Goal: Task Accomplishment & Management: Complete application form

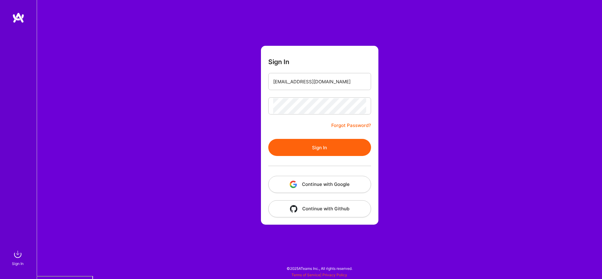
click at [331, 185] on button "Continue with Google" at bounding box center [319, 184] width 103 height 17
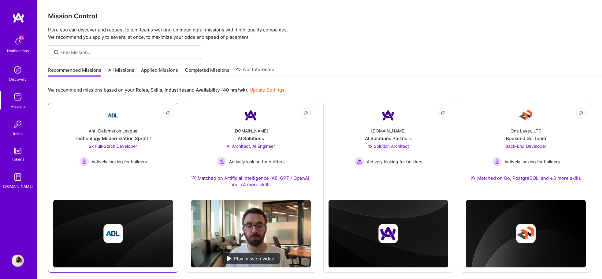
scroll to position [192, 0]
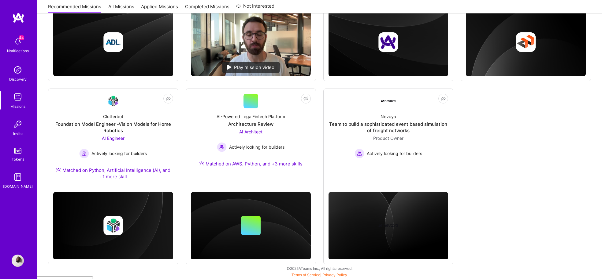
click at [11, 74] on link "Discovery" at bounding box center [18, 73] width 38 height 19
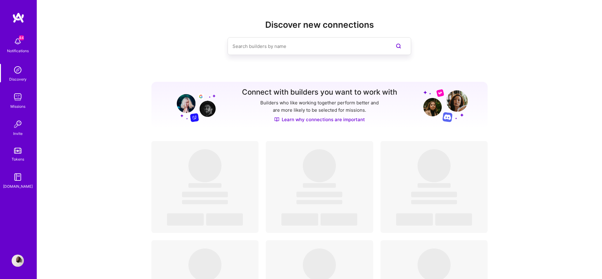
click at [15, 103] on img at bounding box center [18, 97] width 12 height 12
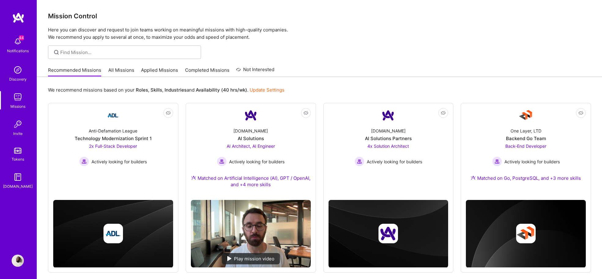
click at [118, 73] on link "All Missions" at bounding box center [121, 72] width 26 height 10
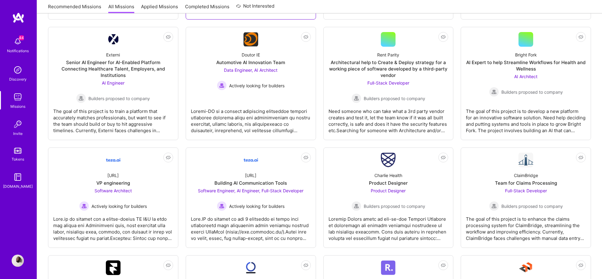
scroll to position [529, 0]
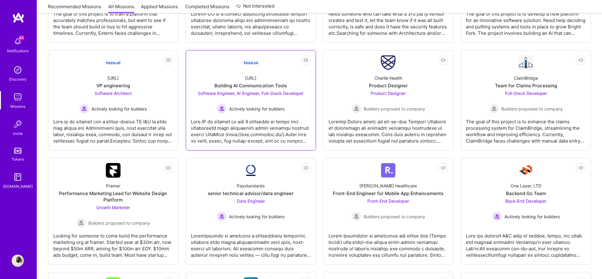
click at [278, 77] on div "[URL] Building AI Communication Tools Software Engineer, AI Engineer, Full-Stac…" at bounding box center [251, 92] width 120 height 44
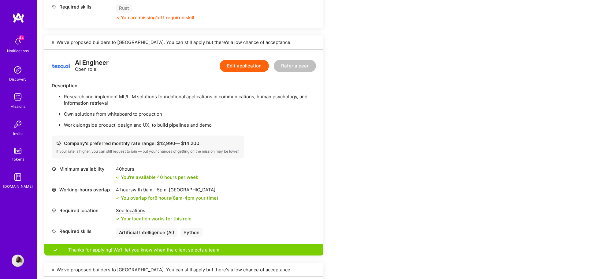
scroll to position [364, 0]
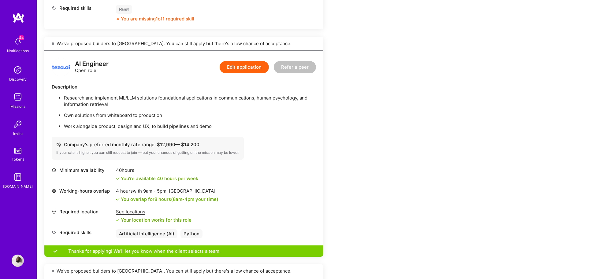
click at [239, 65] on button "Edit application" at bounding box center [243, 67] width 49 height 12
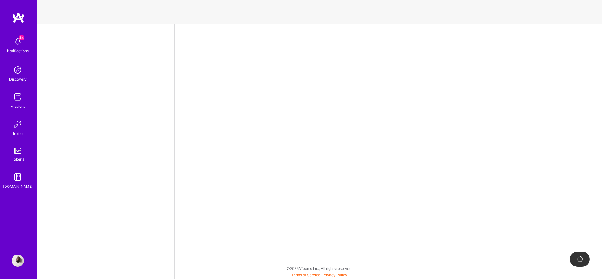
select select "DE"
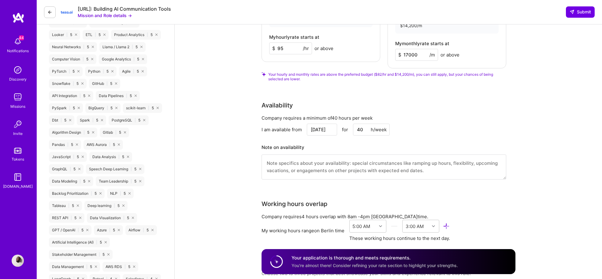
scroll to position [390, 0]
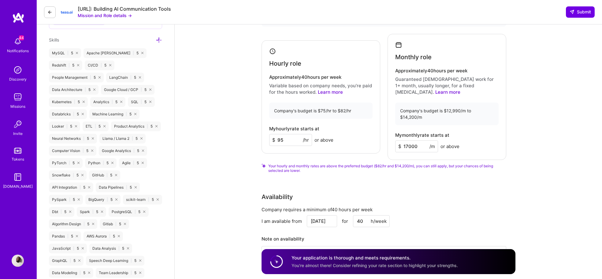
drag, startPoint x: 290, startPoint y: 140, endPoint x: 273, endPoint y: 137, distance: 17.1
click at [273, 137] on div "$ 95 /hr" at bounding box center [290, 140] width 43 height 12
type input "75"
drag, startPoint x: 422, startPoint y: 142, endPoint x: 386, endPoint y: 140, distance: 35.5
click at [386, 140] on div "Hourly role Approximately 40 hours per week Variable based on company needs, yo…" at bounding box center [383, 97] width 245 height 126
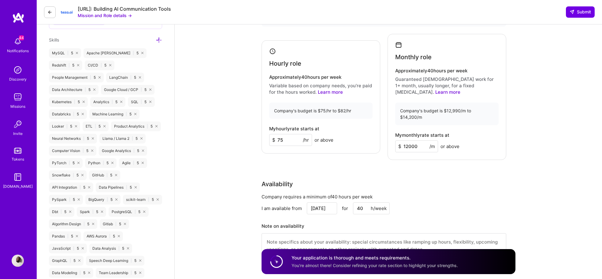
type input "12000"
drag, startPoint x: 488, startPoint y: 163, endPoint x: 488, endPoint y: 159, distance: 3.7
click at [488, 163] on div "Rate Your rate should reflect your skills, experience, role requirements, and m…" at bounding box center [388, 125] width 254 height 282
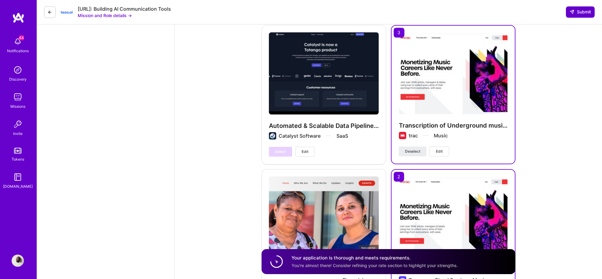
scroll to position [1077, 0]
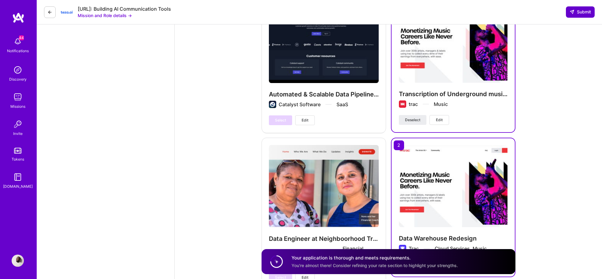
click at [586, 14] on span "Submit" at bounding box center [579, 12] width 21 height 6
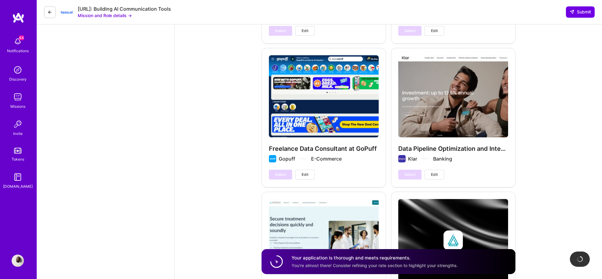
scroll to position [86, 0]
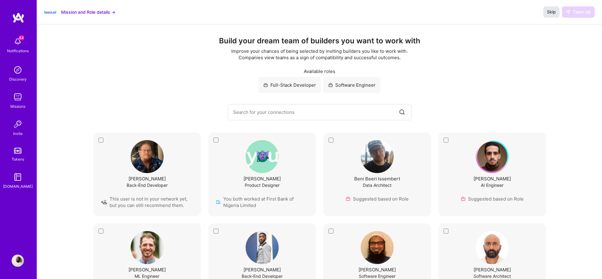
click at [551, 11] on span "Skip" at bounding box center [551, 12] width 9 height 6
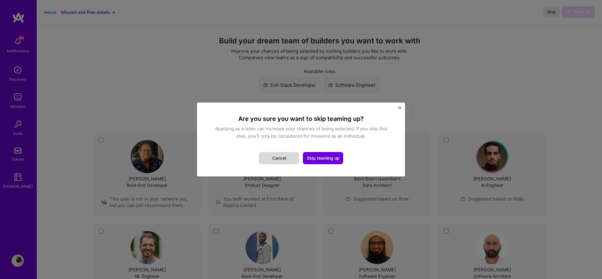
click at [277, 157] on button "Cancel" at bounding box center [279, 158] width 40 height 12
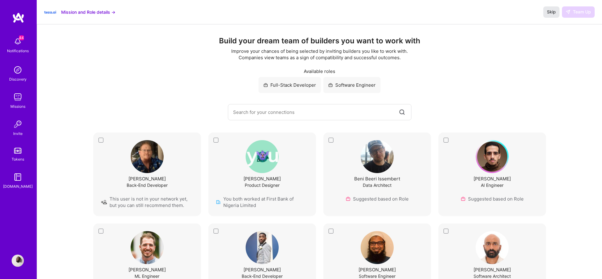
click at [554, 12] on span "Skip" at bounding box center [551, 12] width 9 height 6
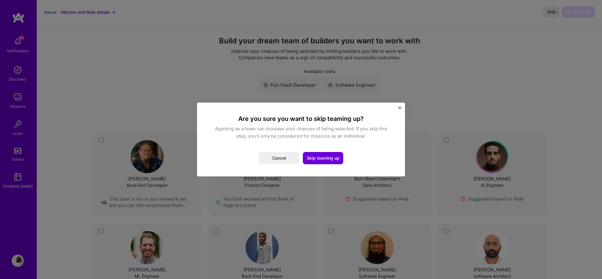
click at [286, 162] on button "Cancel" at bounding box center [279, 158] width 40 height 12
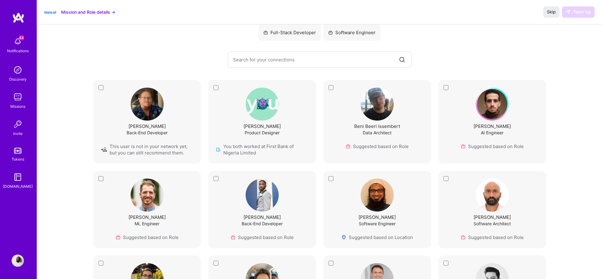
scroll to position [26, 0]
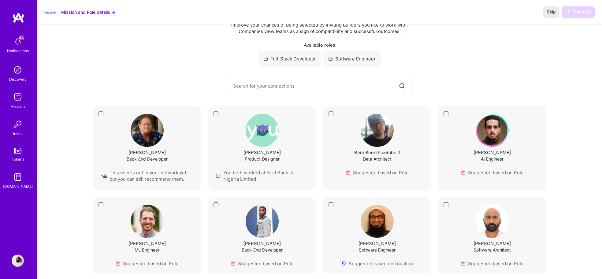
click at [263, 86] on input at bounding box center [315, 86] width 165 height 16
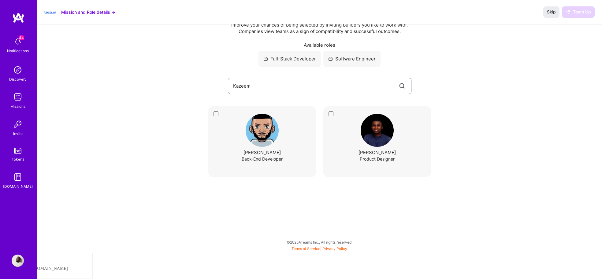
scroll to position [0, 0]
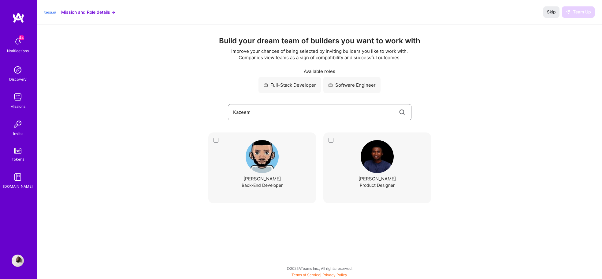
drag, startPoint x: 255, startPoint y: 112, endPoint x: 220, endPoint y: 110, distance: 34.9
click at [220, 110] on div "Kazeem" at bounding box center [319, 112] width 540 height 16
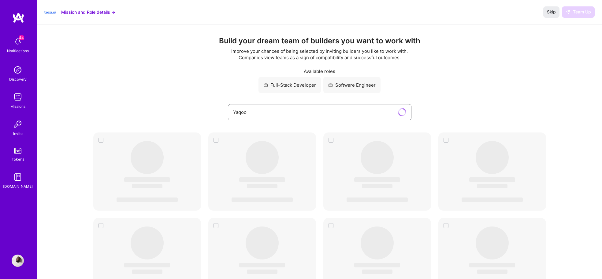
type input "Yaqoob"
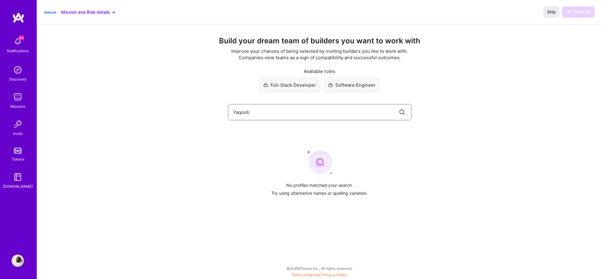
drag, startPoint x: 261, startPoint y: 113, endPoint x: 216, endPoint y: 110, distance: 45.0
click at [216, 110] on div "Yaqoob" at bounding box center [319, 112] width 540 height 16
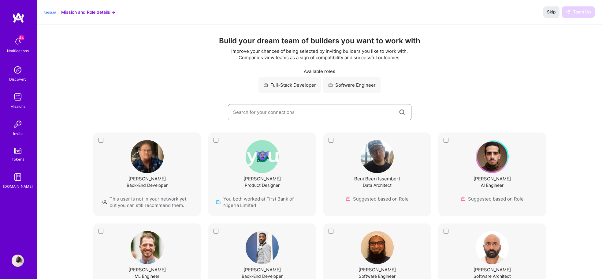
click at [291, 114] on input at bounding box center [315, 113] width 165 height 16
click at [290, 114] on input at bounding box center [315, 113] width 165 height 16
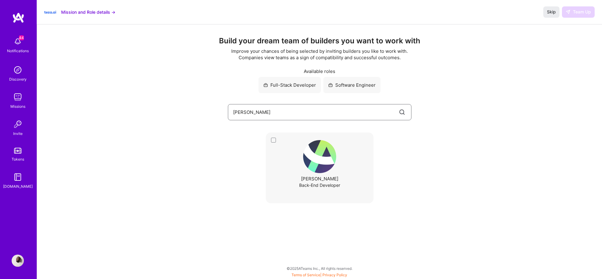
type input "[PERSON_NAME]"
click at [339, 170] on div "Ayodele Akingbule Back-End Developer" at bounding box center [319, 168] width 92 height 56
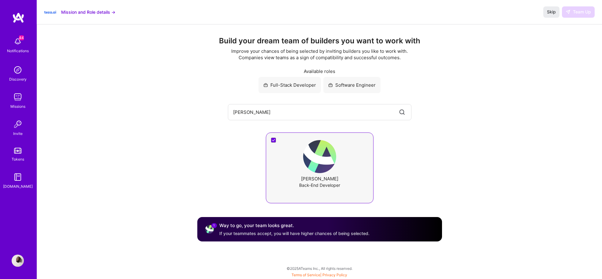
click at [272, 141] on div "Ayodele Akingbule Back-End Developer" at bounding box center [320, 168] width 108 height 71
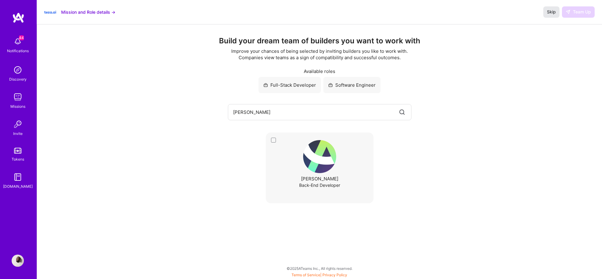
click at [546, 11] on button "Skip" at bounding box center [551, 11] width 16 height 11
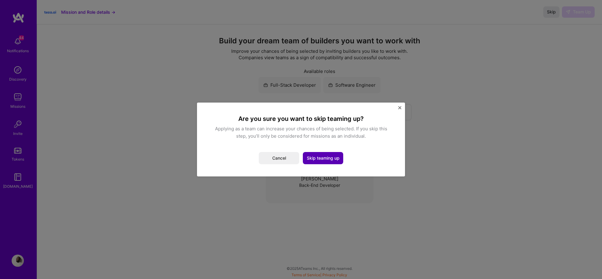
click at [319, 156] on button "Skip teaming up" at bounding box center [323, 158] width 40 height 12
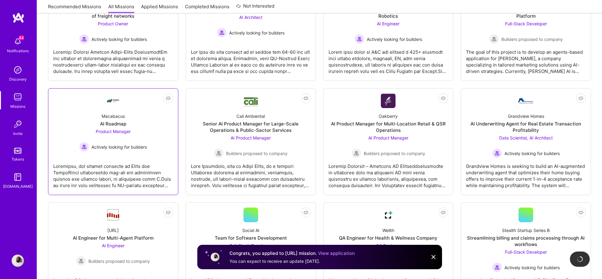
scroll to position [304, 0]
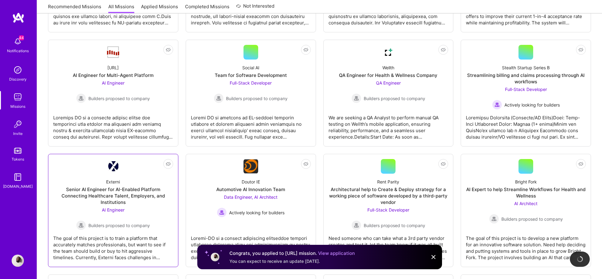
click at [136, 168] on link "Not Interested Externi Senior AI Engineer for AI-Enabled Platform Connecting He…" at bounding box center [113, 210] width 120 height 103
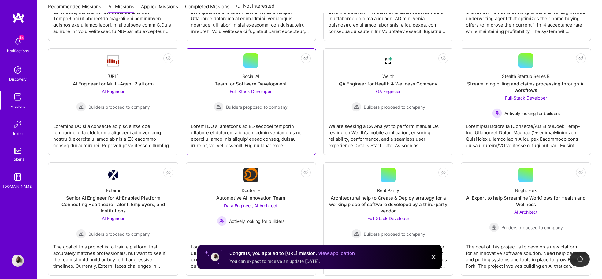
scroll to position [433, 0]
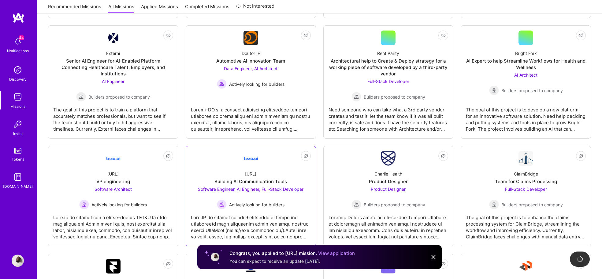
click at [284, 166] on div "[URL] Building AI Communication Tools Software Engineer, AI Engineer, Full-Stac…" at bounding box center [251, 188] width 120 height 44
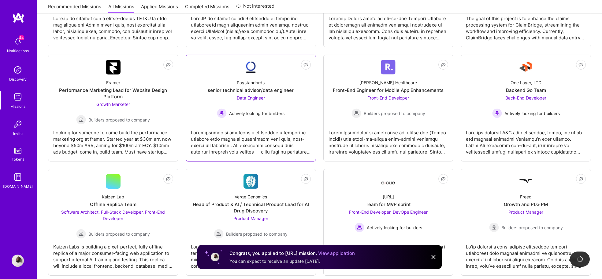
scroll to position [632, 0]
click at [242, 143] on div at bounding box center [251, 141] width 120 height 31
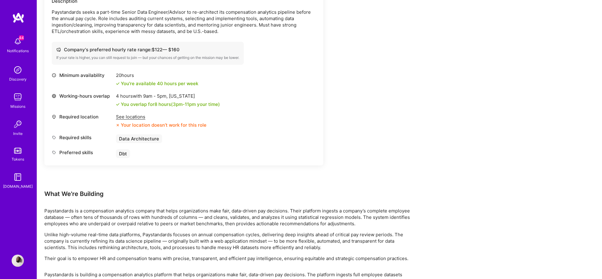
scroll to position [222, 0]
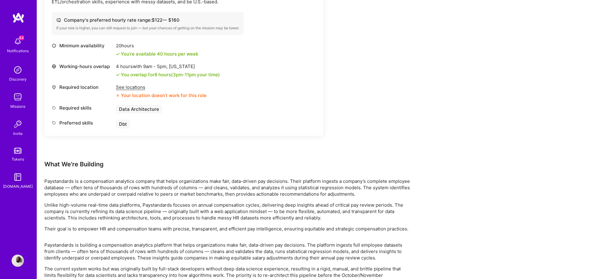
click at [133, 86] on div "See locations" at bounding box center [161, 87] width 90 height 6
